Goal: Transaction & Acquisition: Purchase product/service

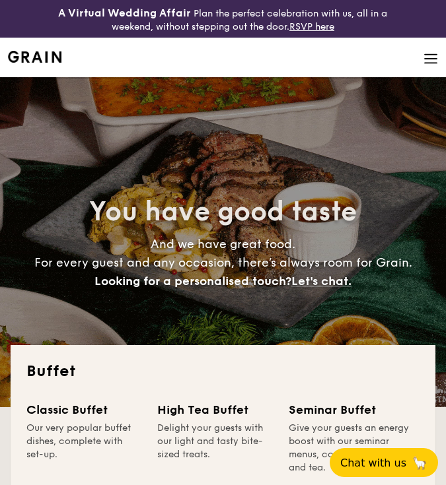
select select
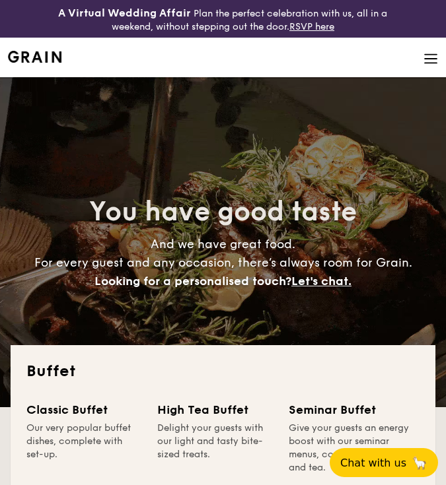
click at [415, 279] on h4 "And we have great food. For every guest and any occasion, there’s always room f…" at bounding box center [223, 262] width 425 height 55
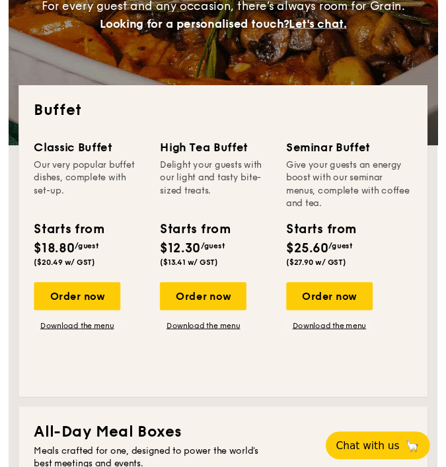
scroll to position [259, 0]
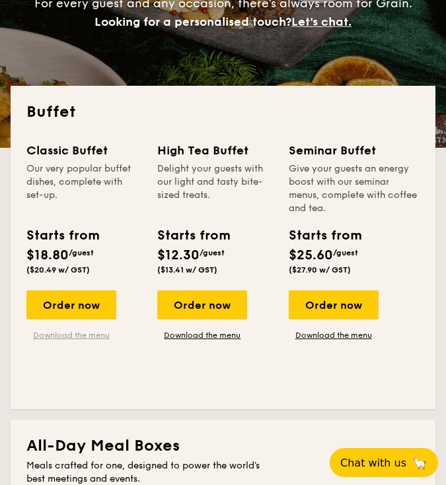
click at [77, 335] on link "Download the menu" at bounding box center [71, 335] width 90 height 11
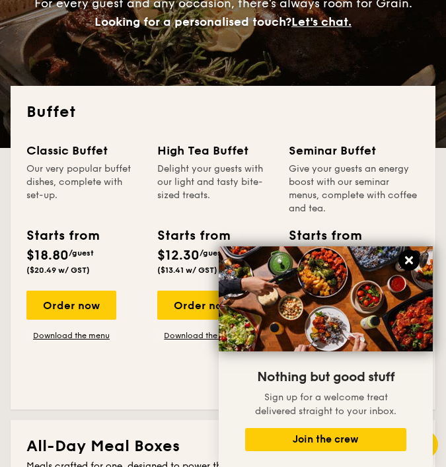
click at [407, 257] on icon at bounding box center [409, 260] width 12 height 12
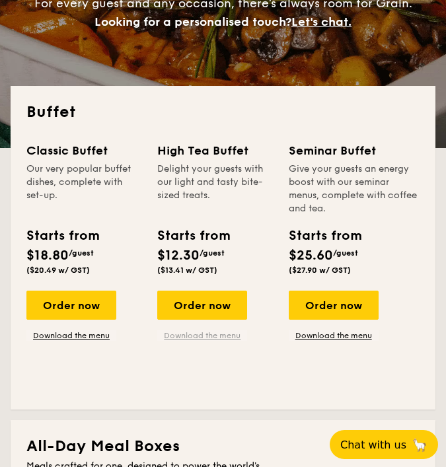
click at [193, 337] on link "Download the menu" at bounding box center [202, 335] width 90 height 11
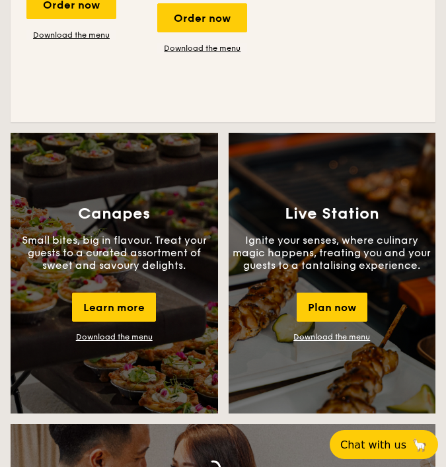
scroll to position [1270, 0]
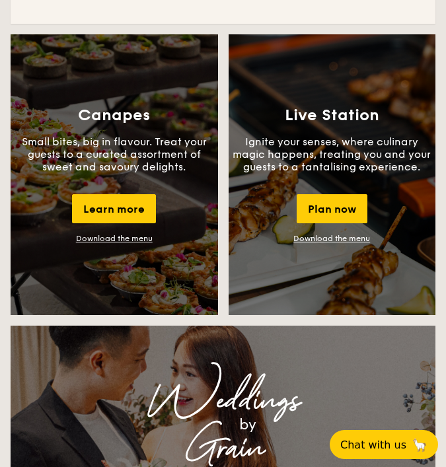
click at [136, 241] on link "Download the menu" at bounding box center [114, 238] width 77 height 9
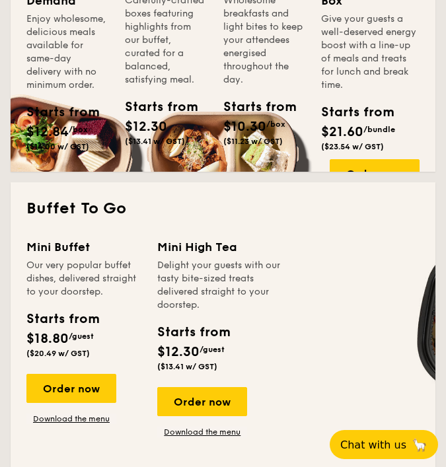
scroll to position [673, 0]
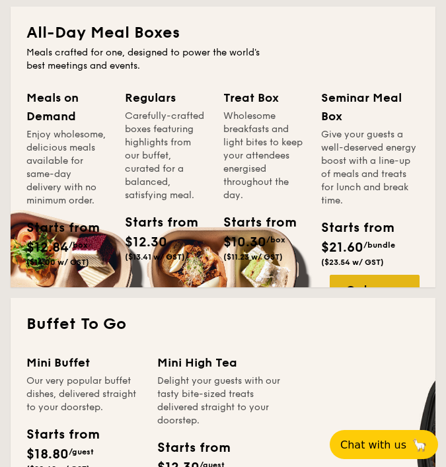
click at [365, 275] on div "Order now" at bounding box center [374, 289] width 90 height 29
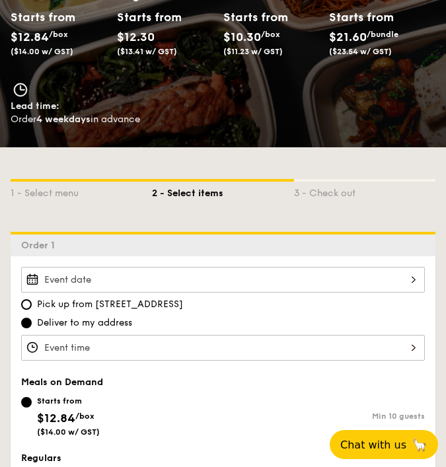
scroll to position [102, 0]
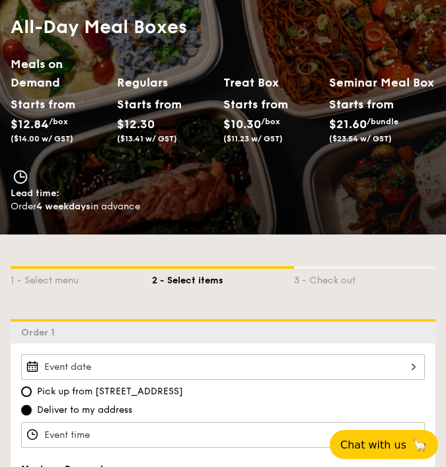
select select
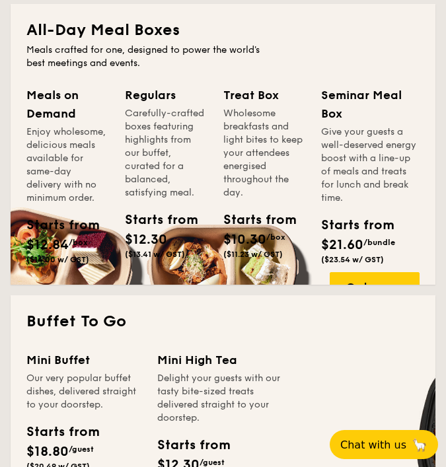
click at [226, 245] on span "$10.30" at bounding box center [244, 240] width 43 height 16
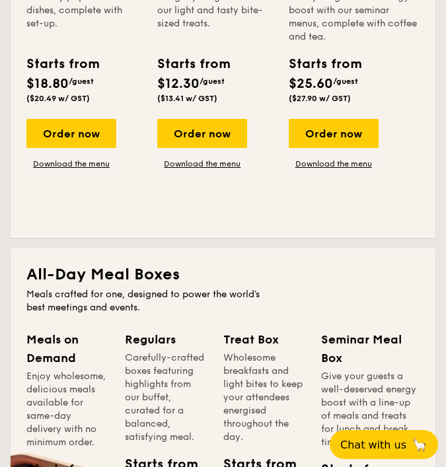
scroll to position [590, 0]
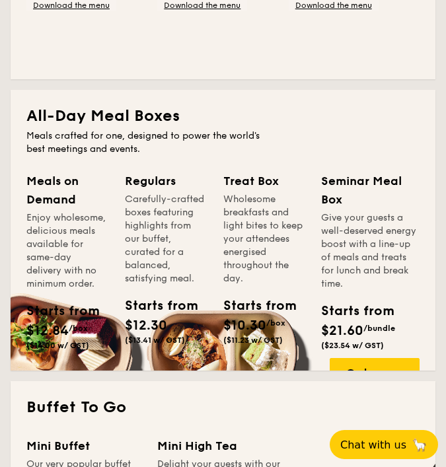
click at [271, 199] on div "Wholesome breakfasts and light bites to keep your attendees energised throughou…" at bounding box center [264, 239] width 83 height 92
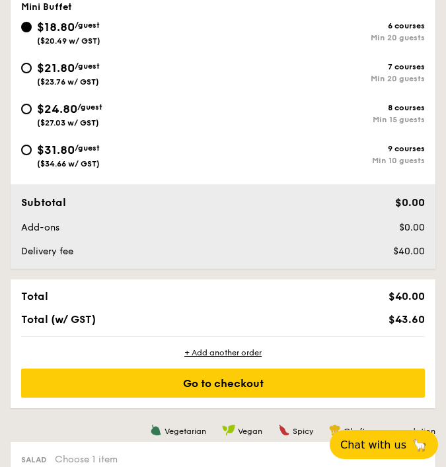
scroll to position [700, 0]
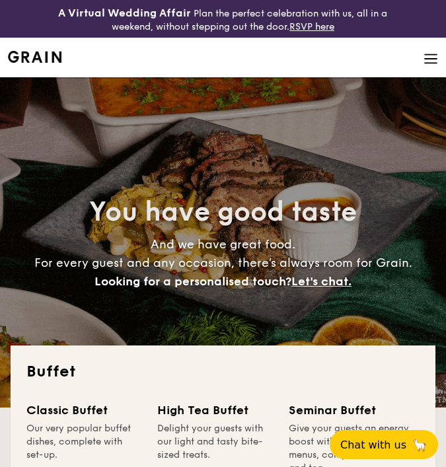
select select
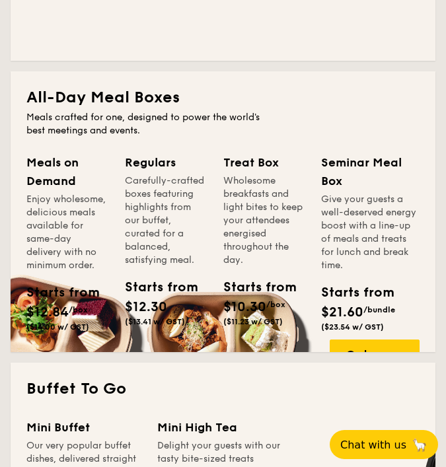
scroll to position [621, 0]
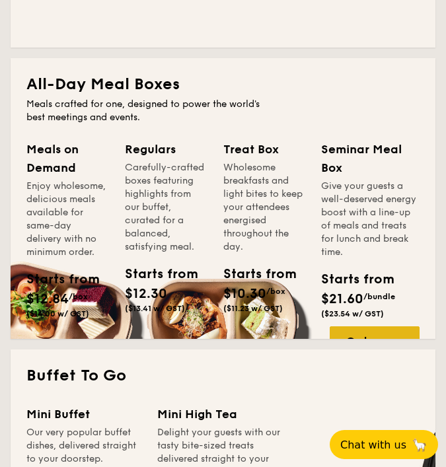
click at [349, 327] on div "Order now" at bounding box center [374, 340] width 90 height 29
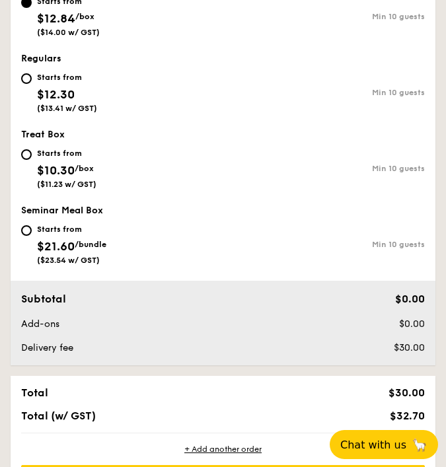
scroll to position [313, 0]
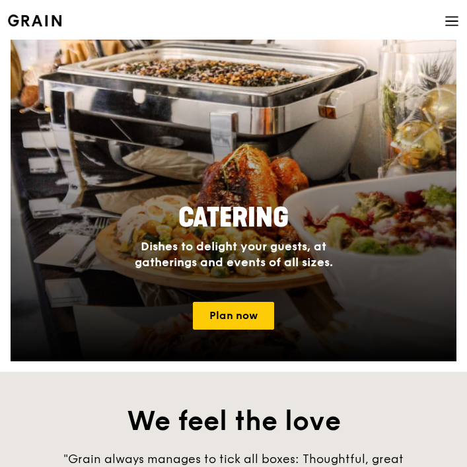
scroll to position [972, 0]
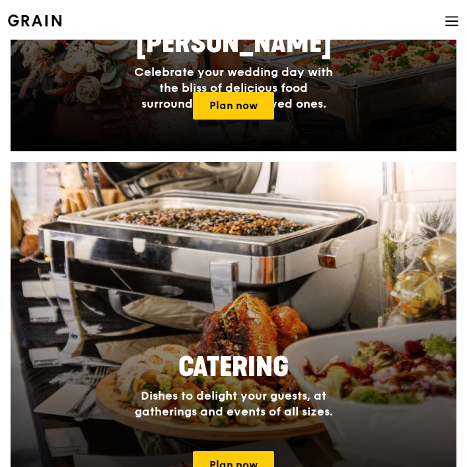
click at [448, 23] on icon at bounding box center [451, 21] width 15 height 15
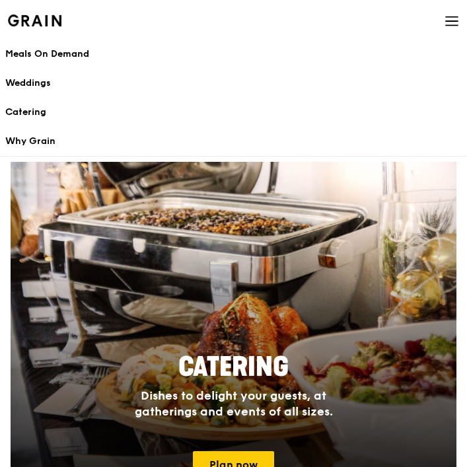
click at [33, 109] on div "Catering" at bounding box center [233, 112] width 456 height 13
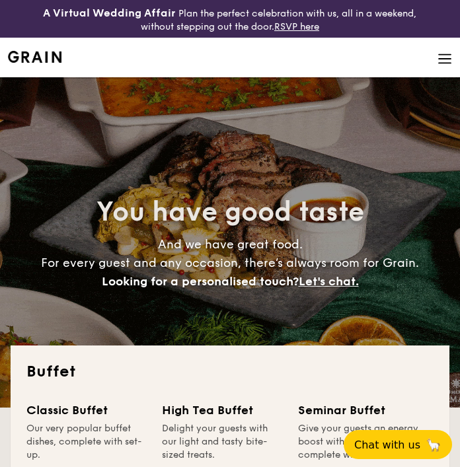
select select
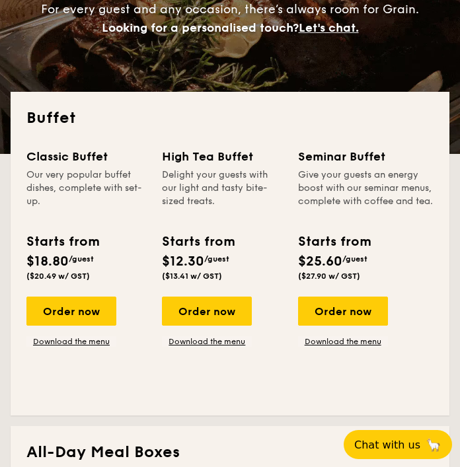
scroll to position [257, 0]
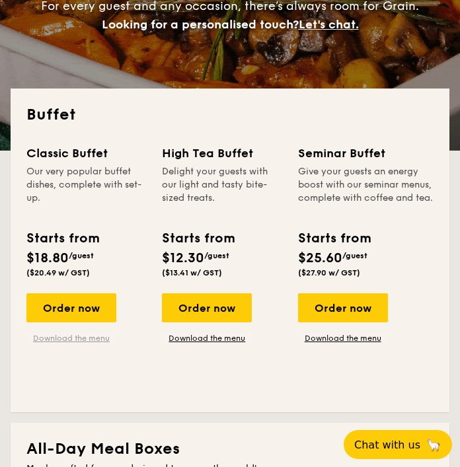
click at [60, 340] on link "Download the menu" at bounding box center [71, 338] width 90 height 11
